Goal: Find contact information: Find contact information

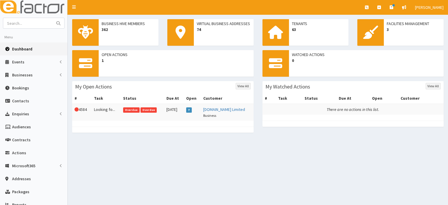
click at [27, 7] on img at bounding box center [33, 7] width 67 height 15
click at [36, 21] on input "text" at bounding box center [27, 23] width 49 height 10
type input "lincs"
click at [52, 18] on button "submit" at bounding box center [58, 23] width 12 height 10
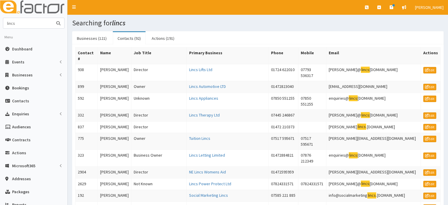
click at [36, 26] on input "lincs" at bounding box center [27, 23] width 49 height 10
type input "lincs lettin"
click at [52, 18] on button "submit" at bounding box center [58, 23] width 12 height 10
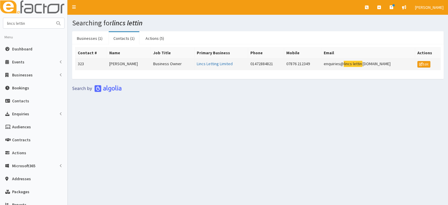
click at [120, 64] on td "[PERSON_NAME]" at bounding box center [129, 64] width 44 height 12
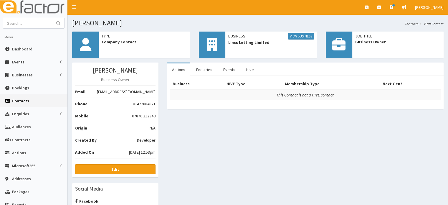
click at [137, 91] on span "[EMAIL_ADDRESS][DOMAIN_NAME]" at bounding box center [126, 92] width 59 height 6
copy ul "[EMAIL_ADDRESS][DOMAIN_NAME]"
